Goal: Transaction & Acquisition: Book appointment/travel/reservation

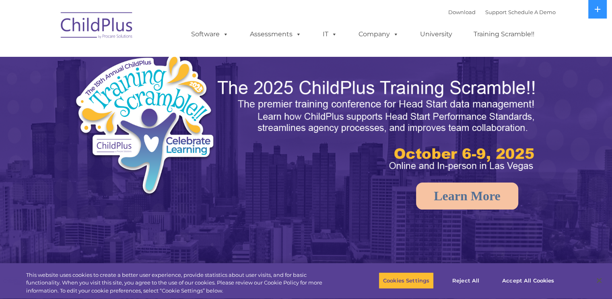
select select "MEDIUM"
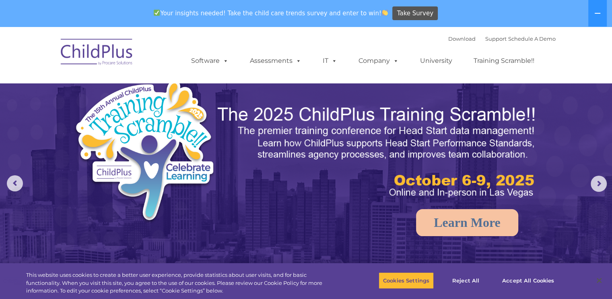
click at [121, 52] on img at bounding box center [97, 53] width 81 height 40
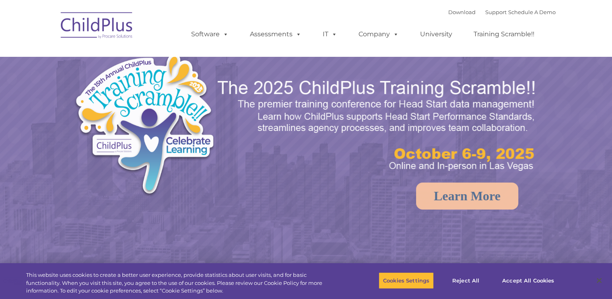
select select "MEDIUM"
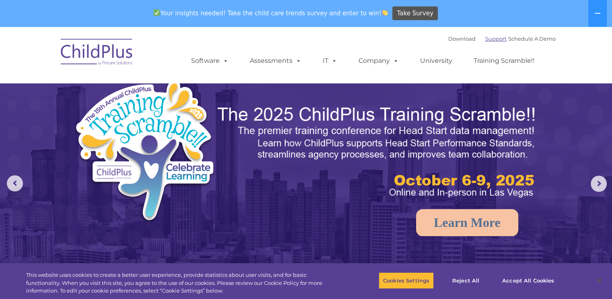
click at [488, 40] on link "Support" at bounding box center [496, 38] width 21 height 6
click at [538, 37] on link "Schedule A Demo" at bounding box center [532, 38] width 48 height 6
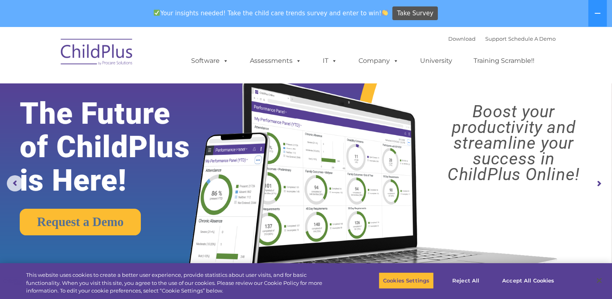
click at [451, 46] on ul "Software ChildPlus: The original and most widely-used Head Start data managemen…" at bounding box center [365, 61] width 381 height 32
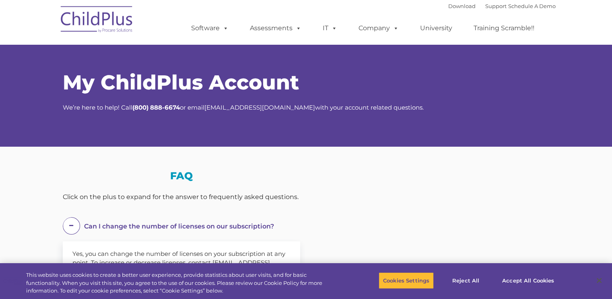
select select "MEDIUM"
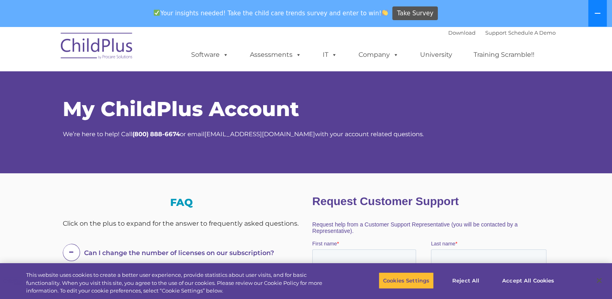
click at [591, 12] on button at bounding box center [598, 13] width 19 height 27
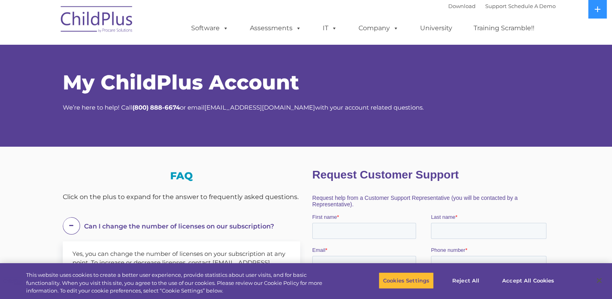
click at [546, 95] on div "My ChildPlus Account We’re here to help! Call ( 800) 888-6674 or email salesadm…" at bounding box center [306, 92] width 487 height 40
